Goal: Find specific page/section: Find specific page/section

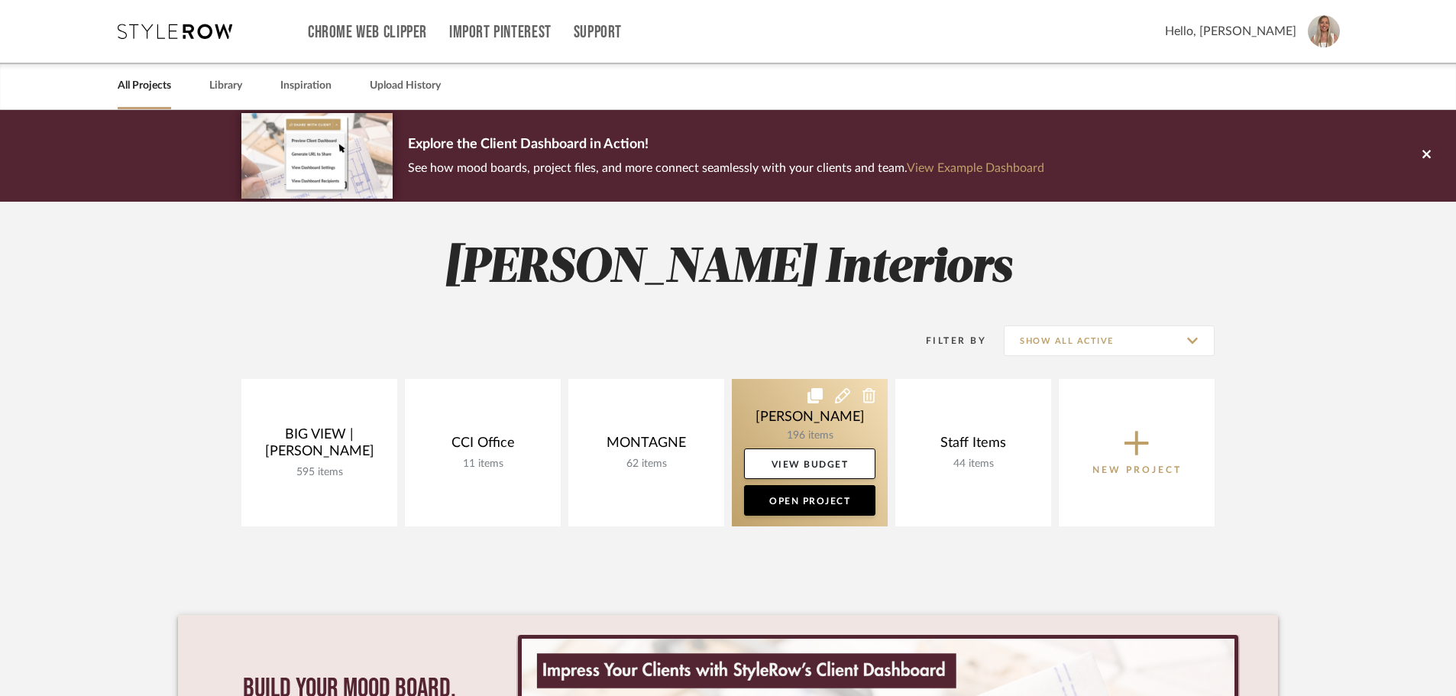
click at [807, 416] on link at bounding box center [810, 452] width 156 height 147
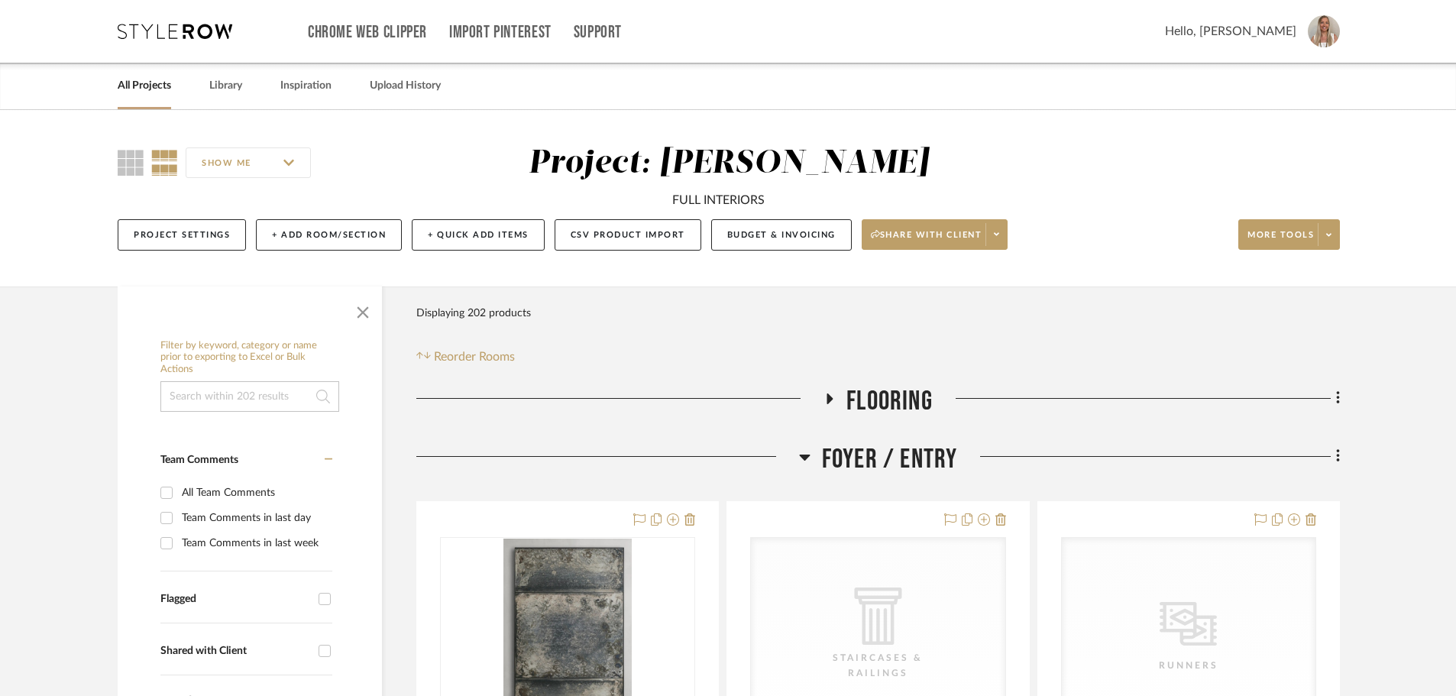
click at [807, 455] on icon at bounding box center [804, 457] width 11 height 6
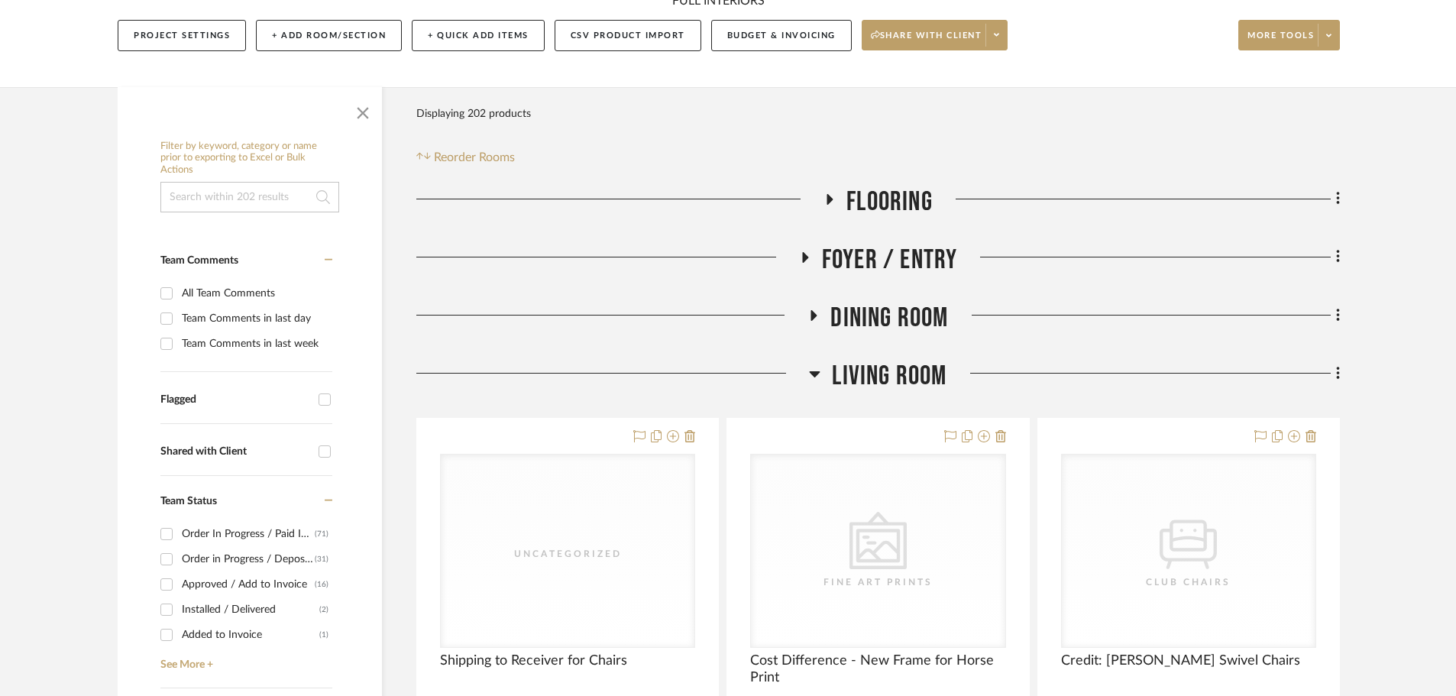
scroll to position [229, 0]
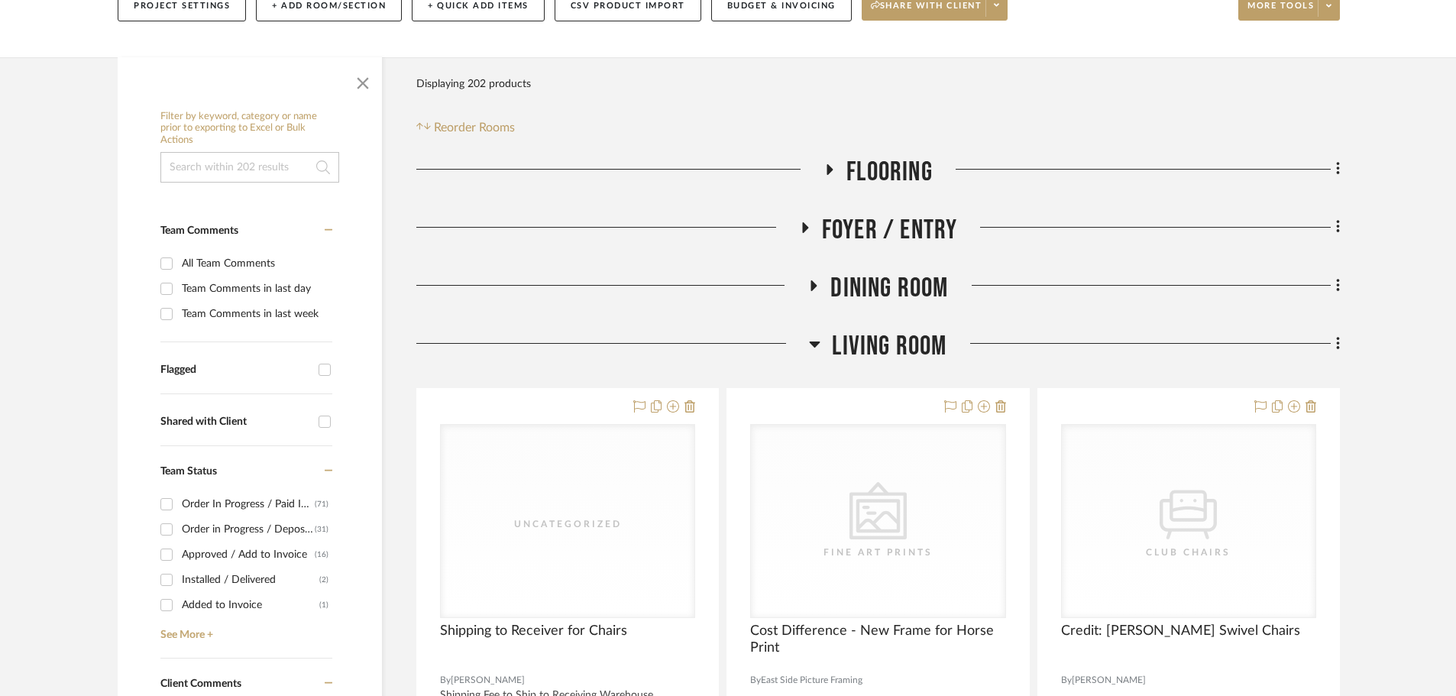
click at [813, 346] on icon at bounding box center [814, 343] width 11 height 18
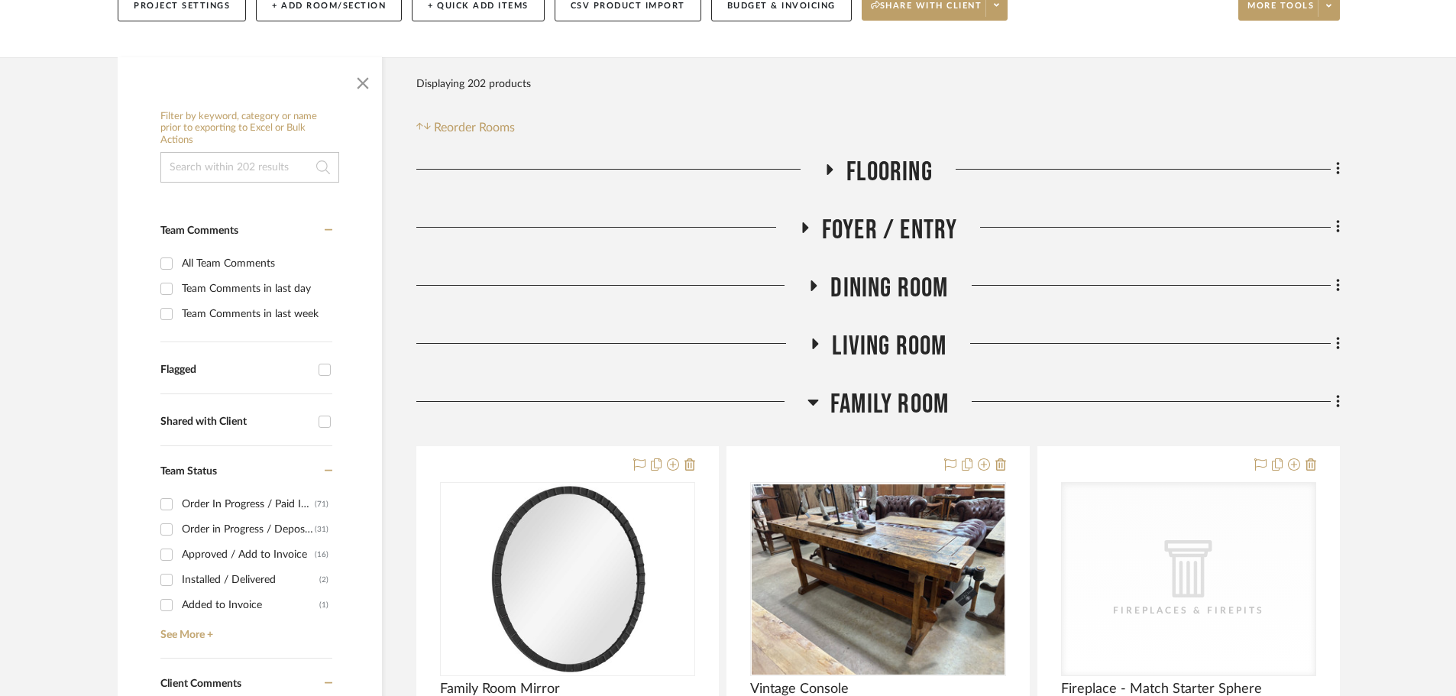
click at [809, 407] on icon at bounding box center [812, 402] width 11 height 18
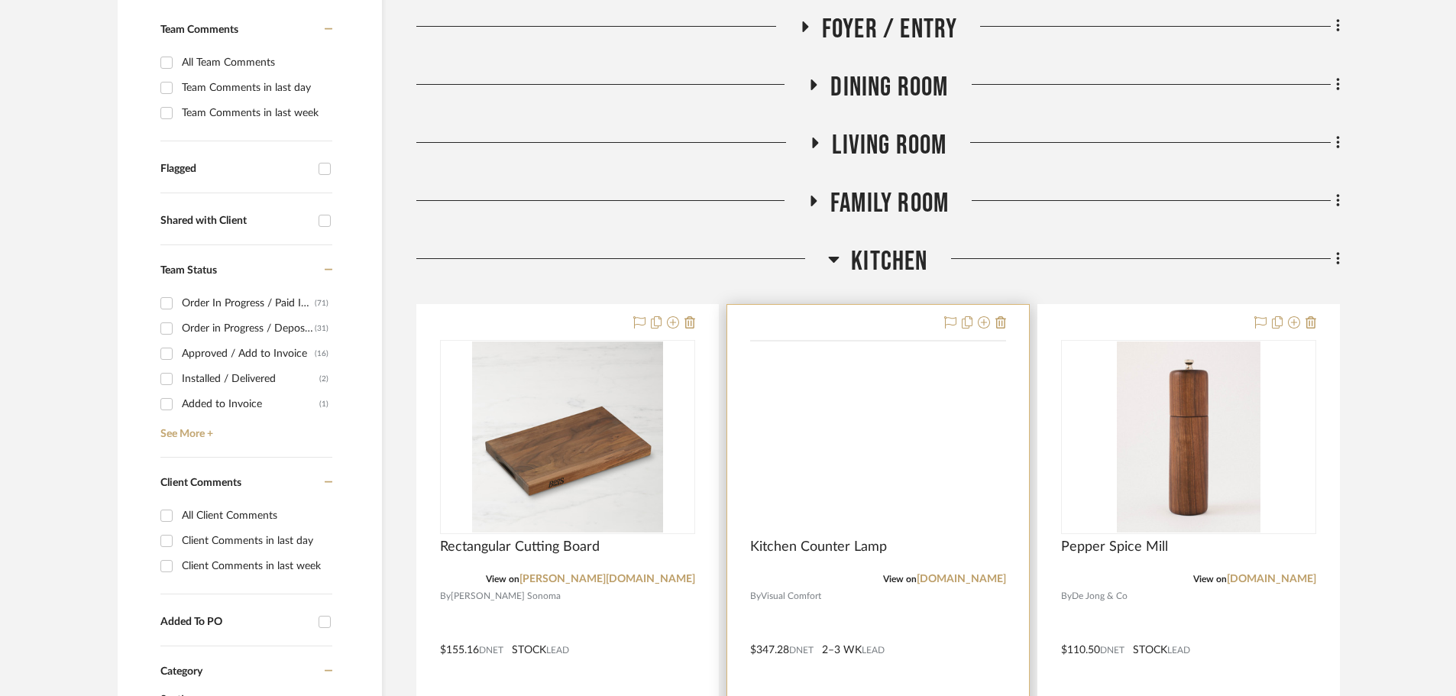
scroll to position [458, 0]
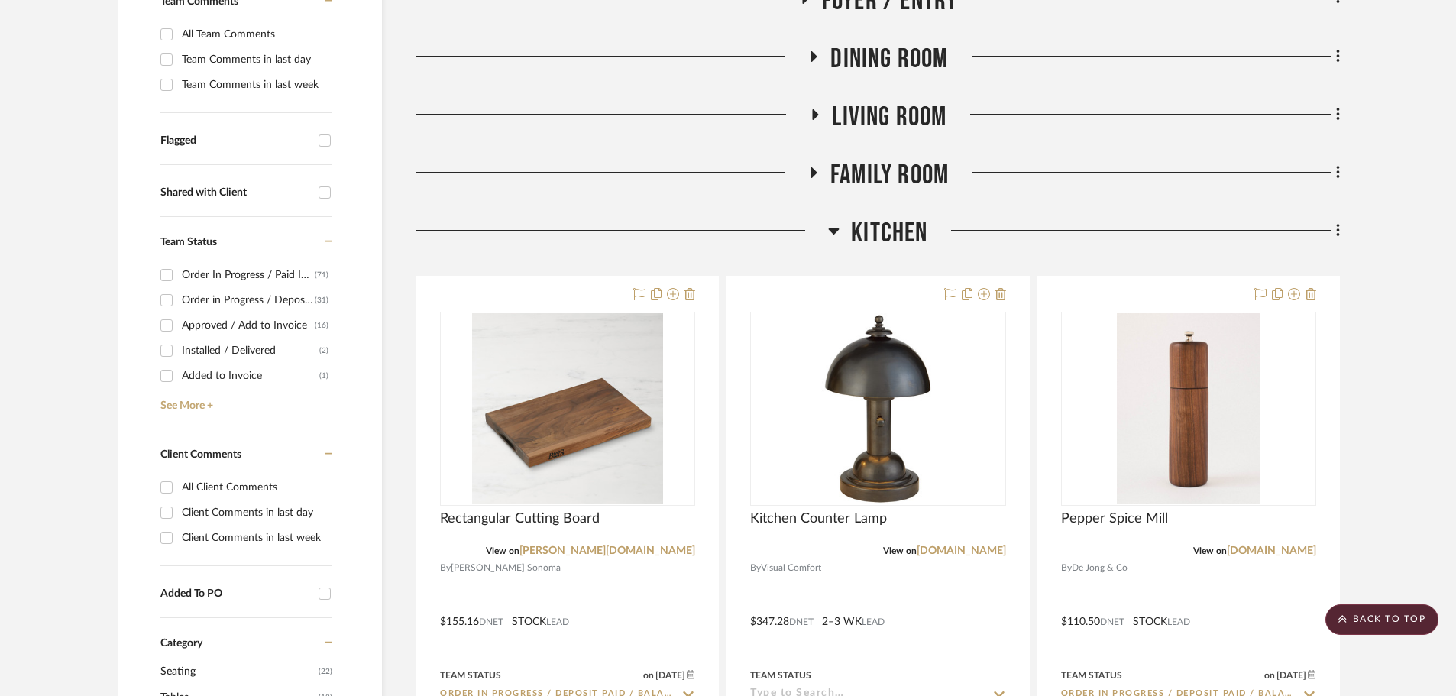
click at [835, 234] on icon at bounding box center [833, 230] width 11 height 18
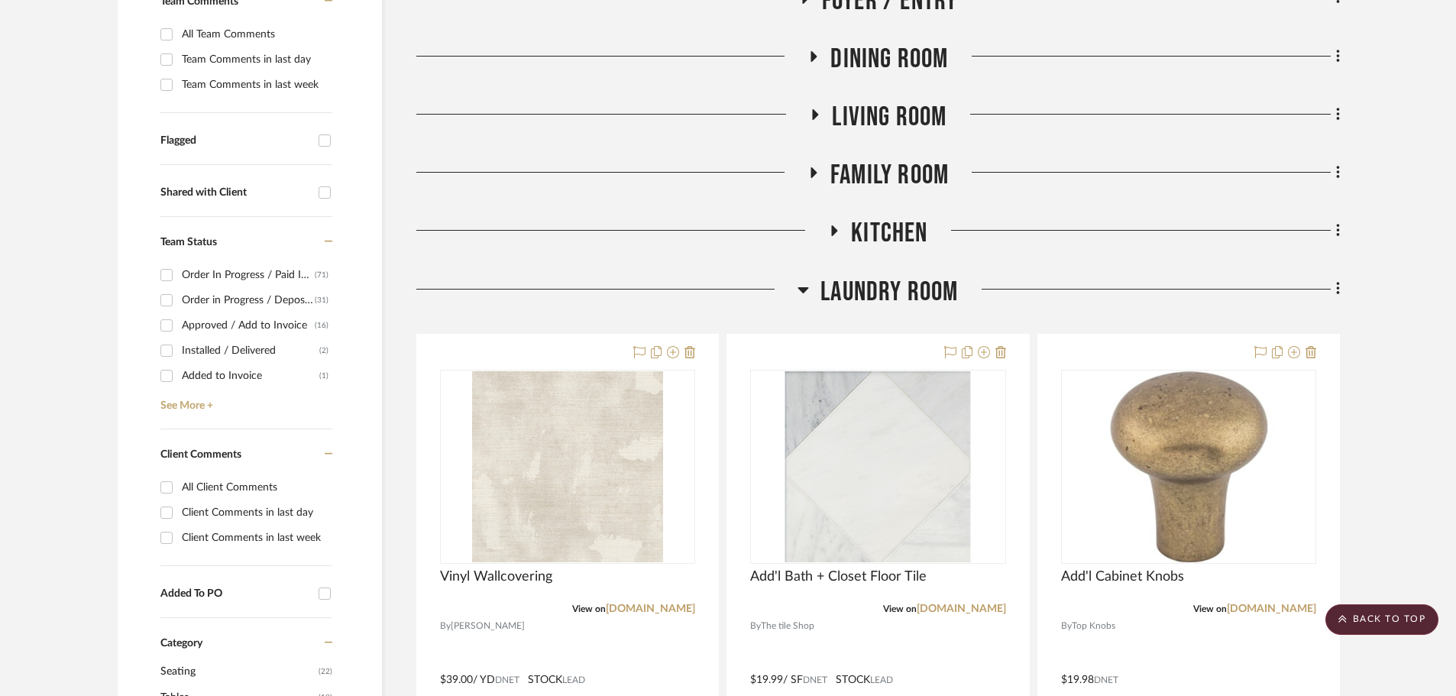
click at [808, 290] on icon at bounding box center [802, 289] width 11 height 18
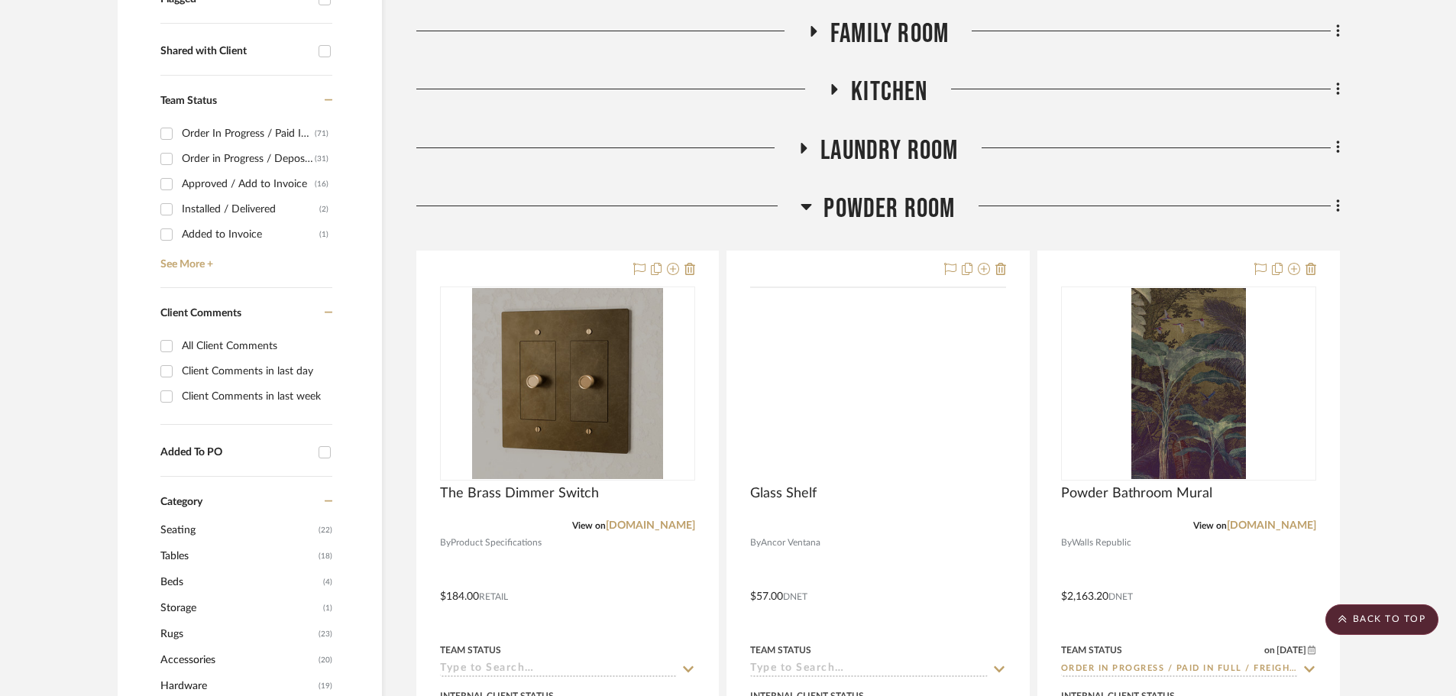
scroll to position [611, 0]
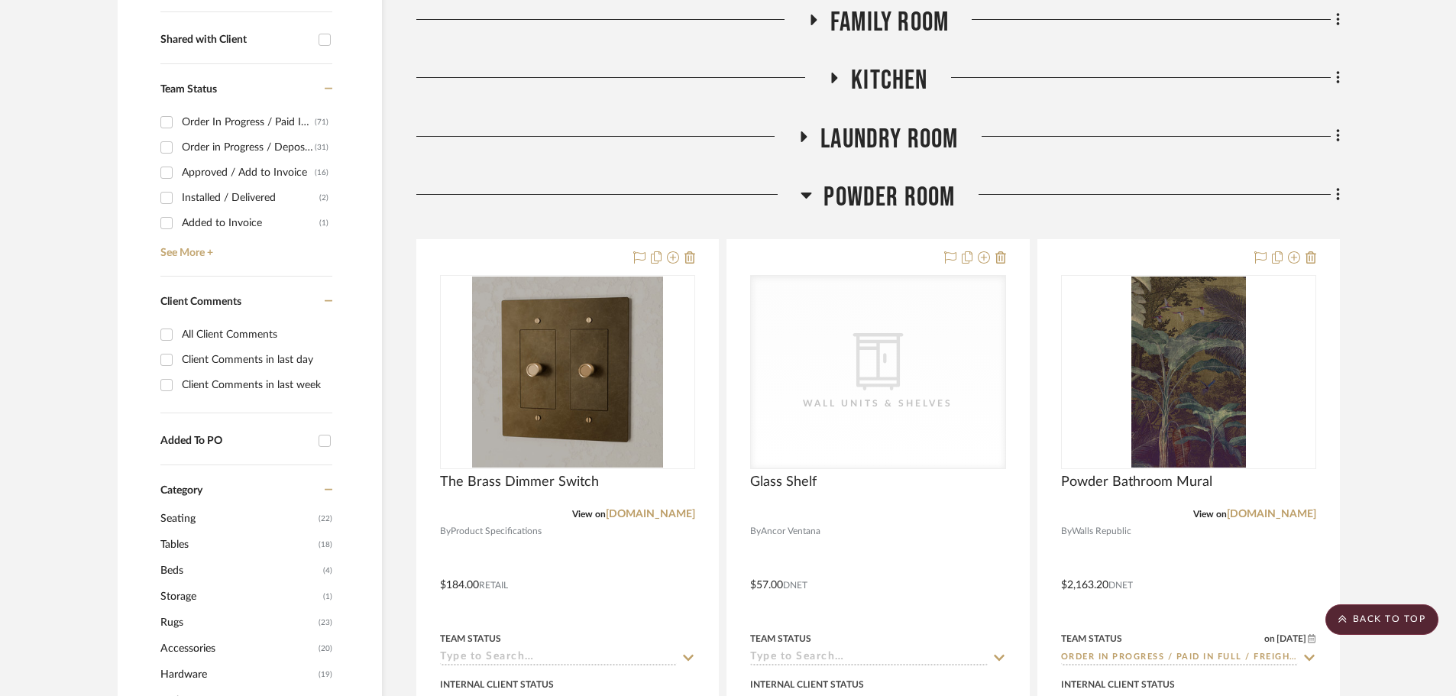
click at [806, 192] on icon at bounding box center [805, 195] width 11 height 18
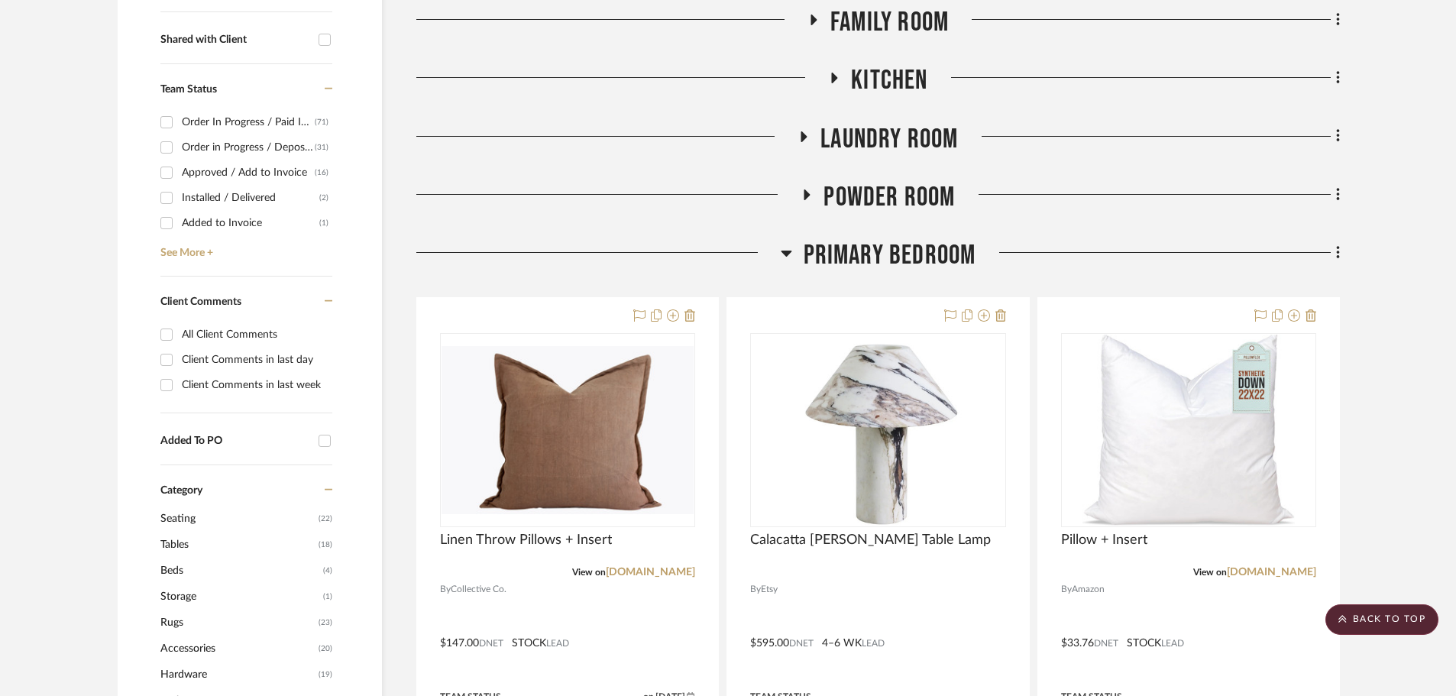
click at [784, 255] on icon at bounding box center [785, 253] width 11 height 6
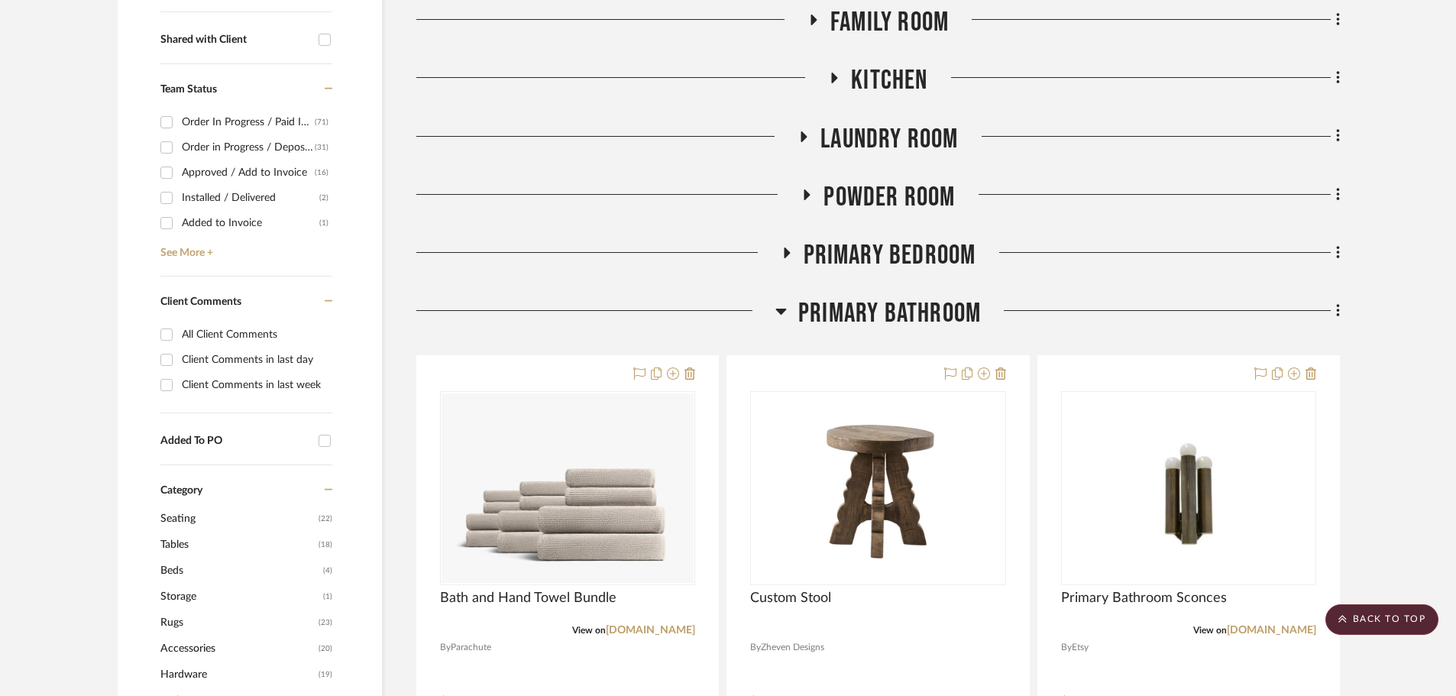
click at [783, 302] on icon at bounding box center [780, 311] width 11 height 18
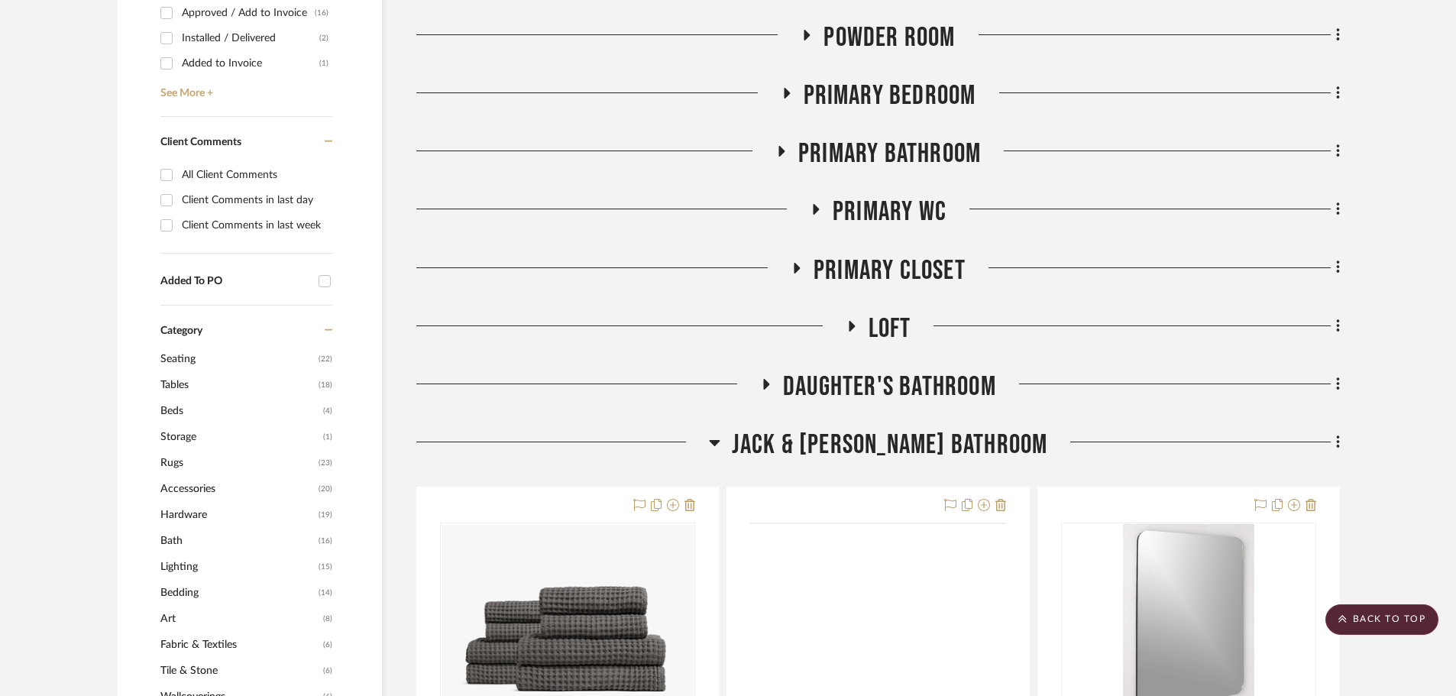
scroll to position [916, 0]
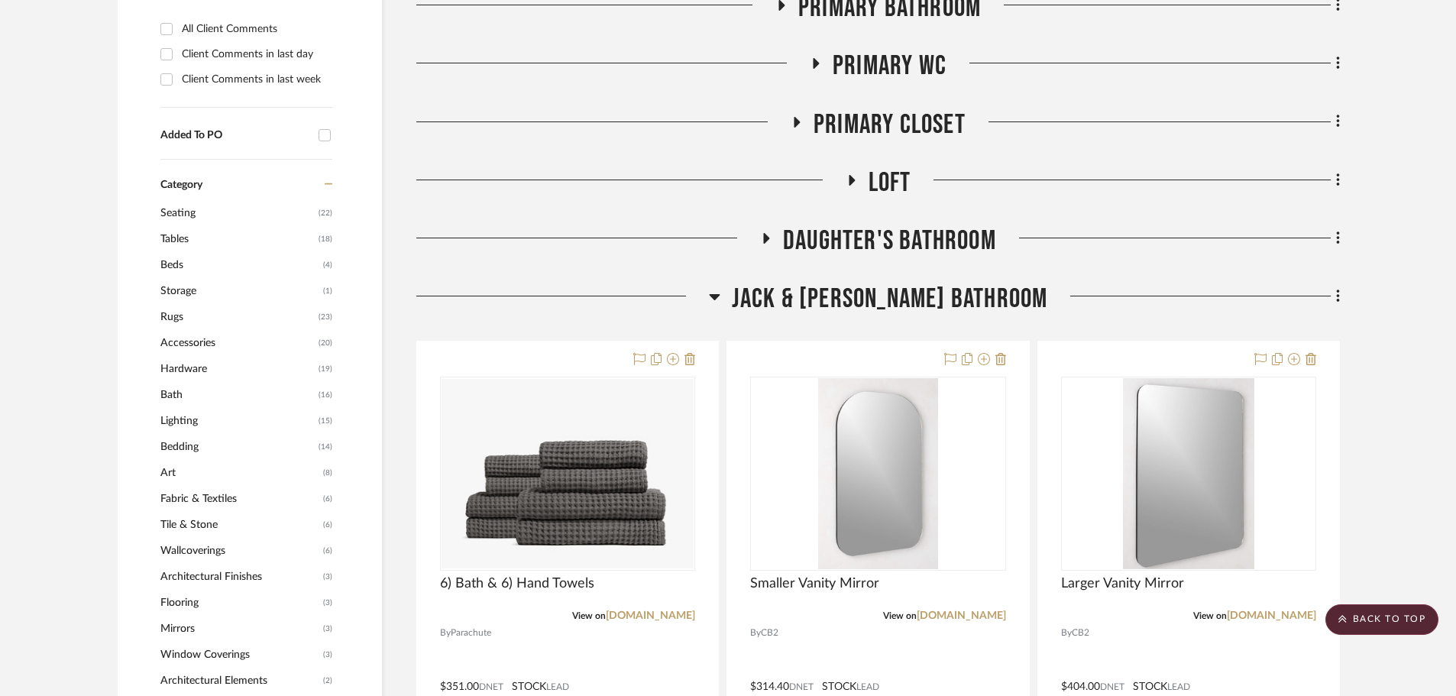
click at [719, 296] on icon at bounding box center [714, 297] width 11 height 6
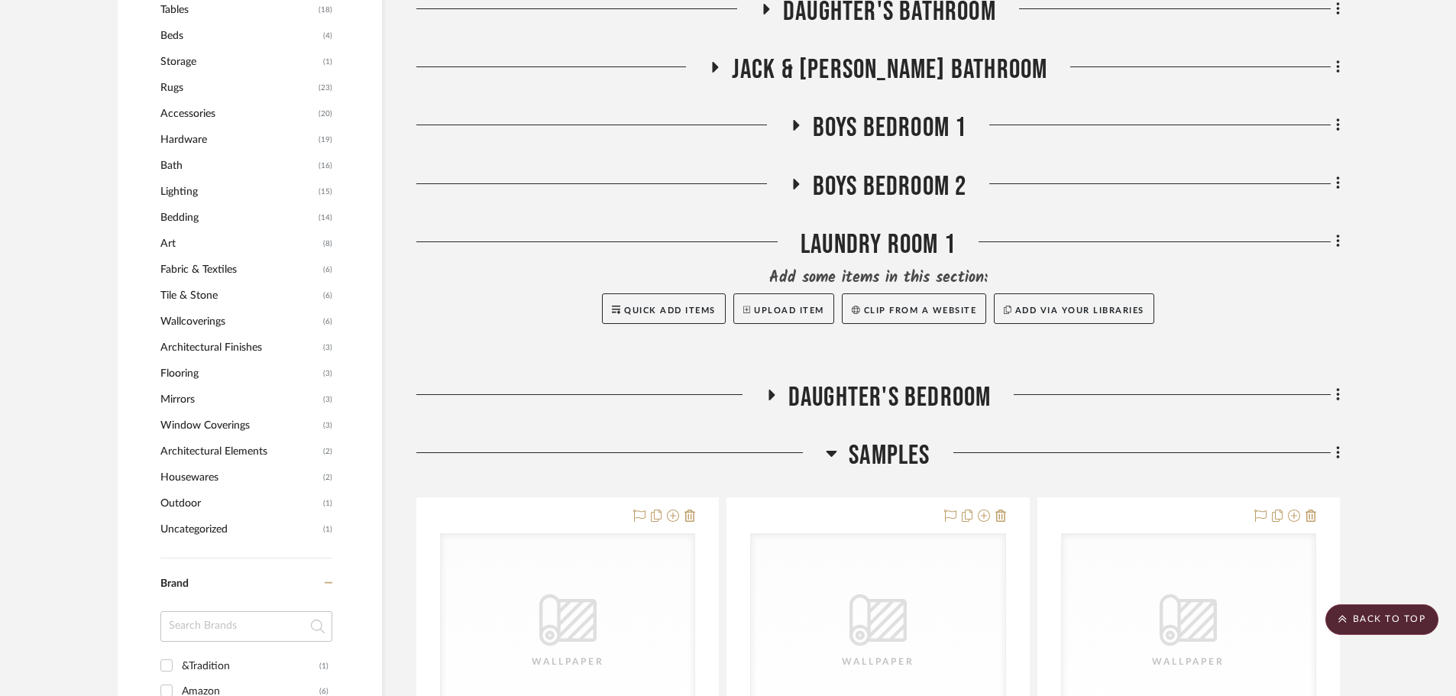
scroll to position [1222, 0]
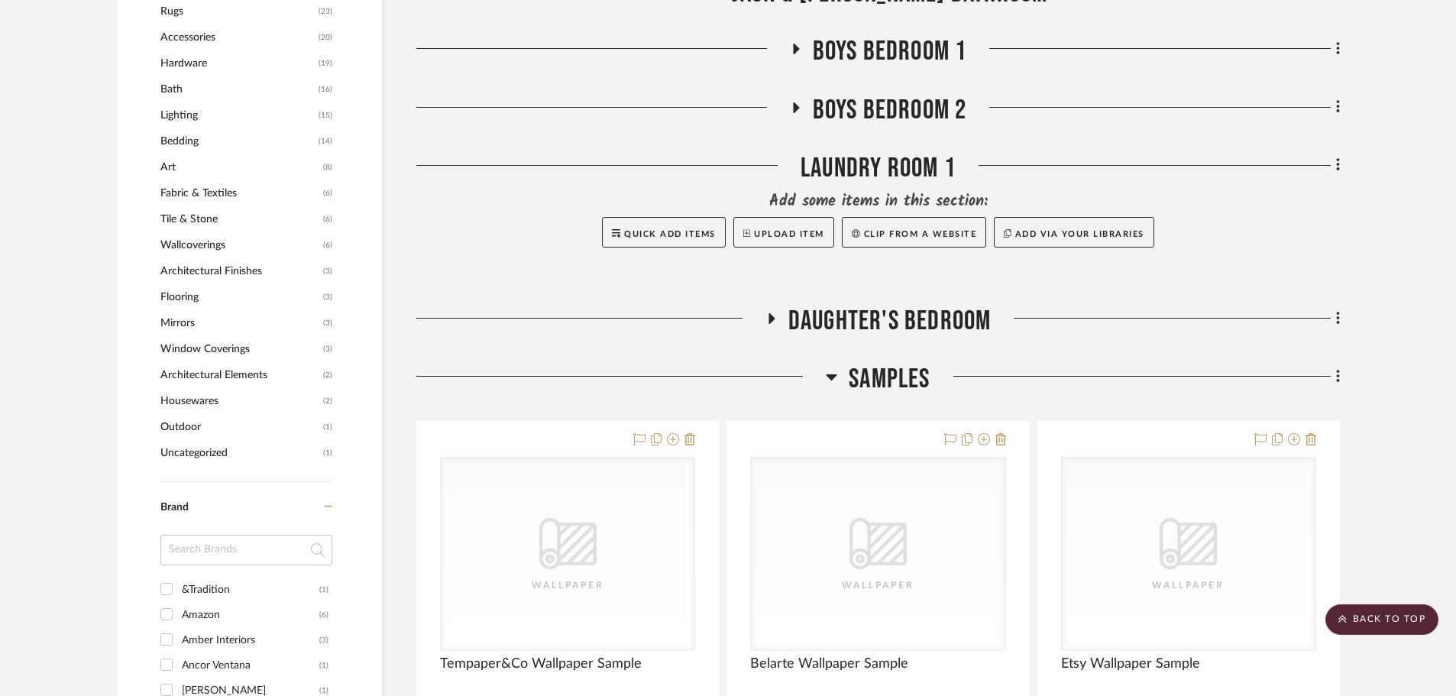
click at [823, 380] on div at bounding box center [620, 382] width 409 height 39
click at [832, 380] on icon at bounding box center [831, 376] width 11 height 18
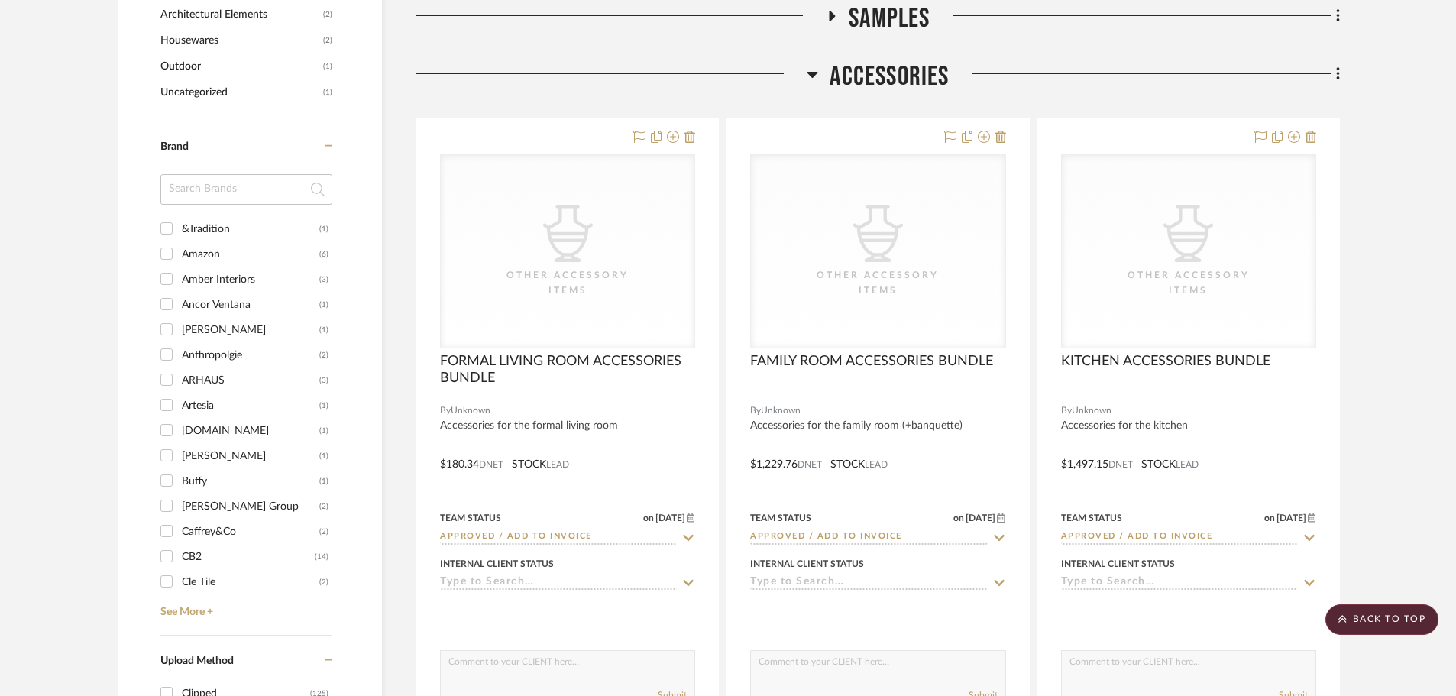
scroll to position [1604, 0]
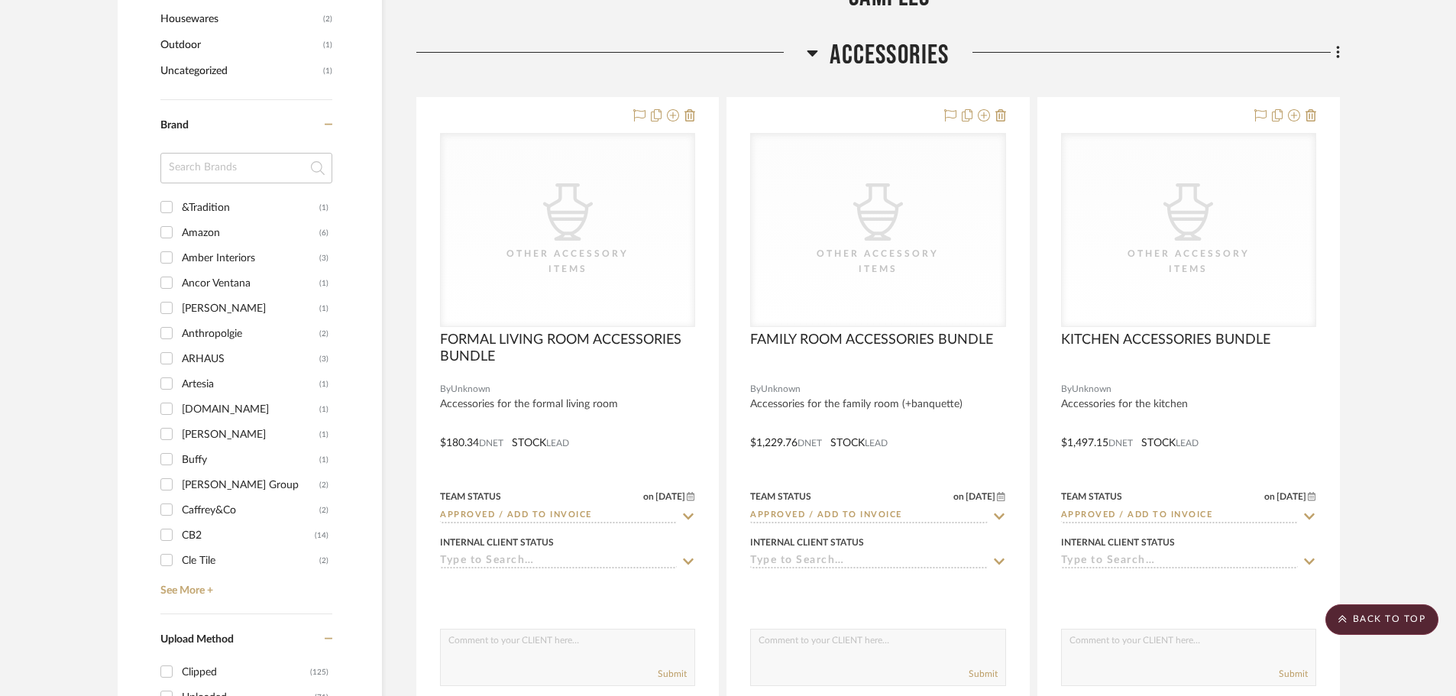
click at [812, 49] on icon at bounding box center [811, 53] width 11 height 18
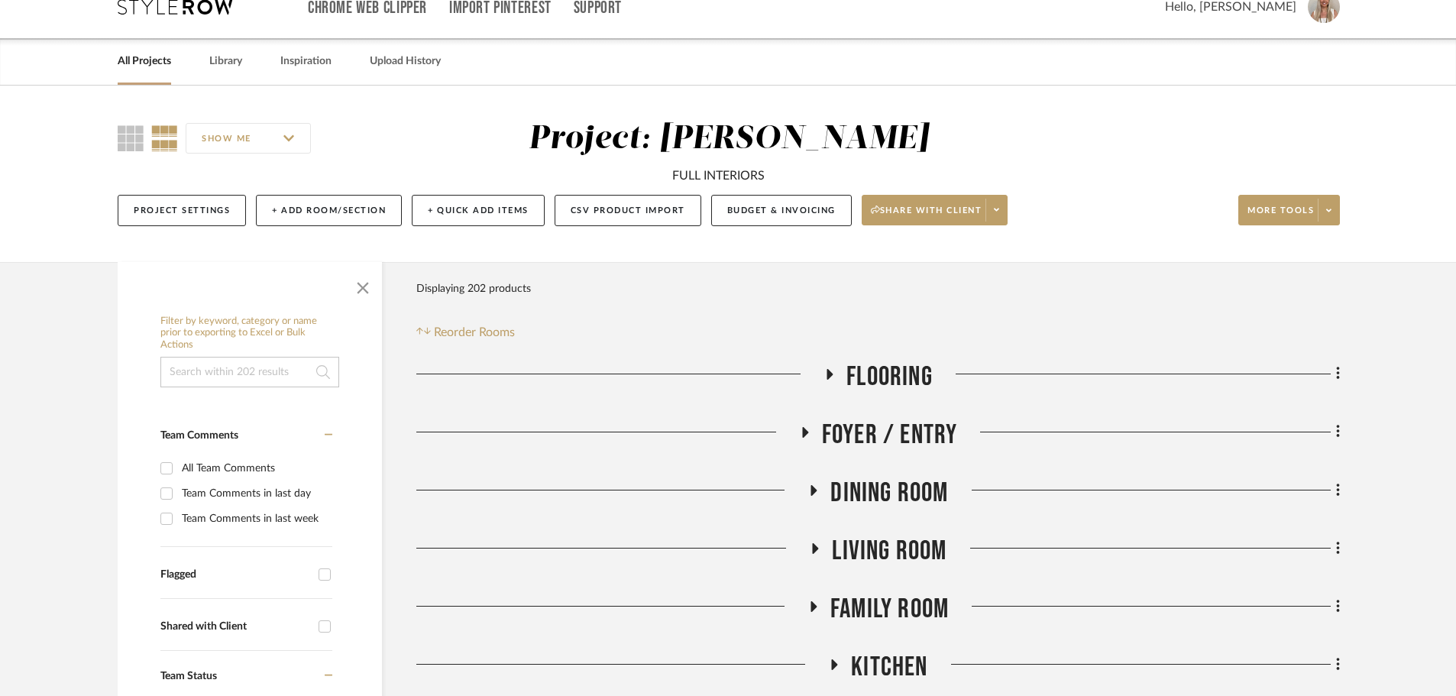
scroll to position [0, 0]
